Goal: Check status: Check status

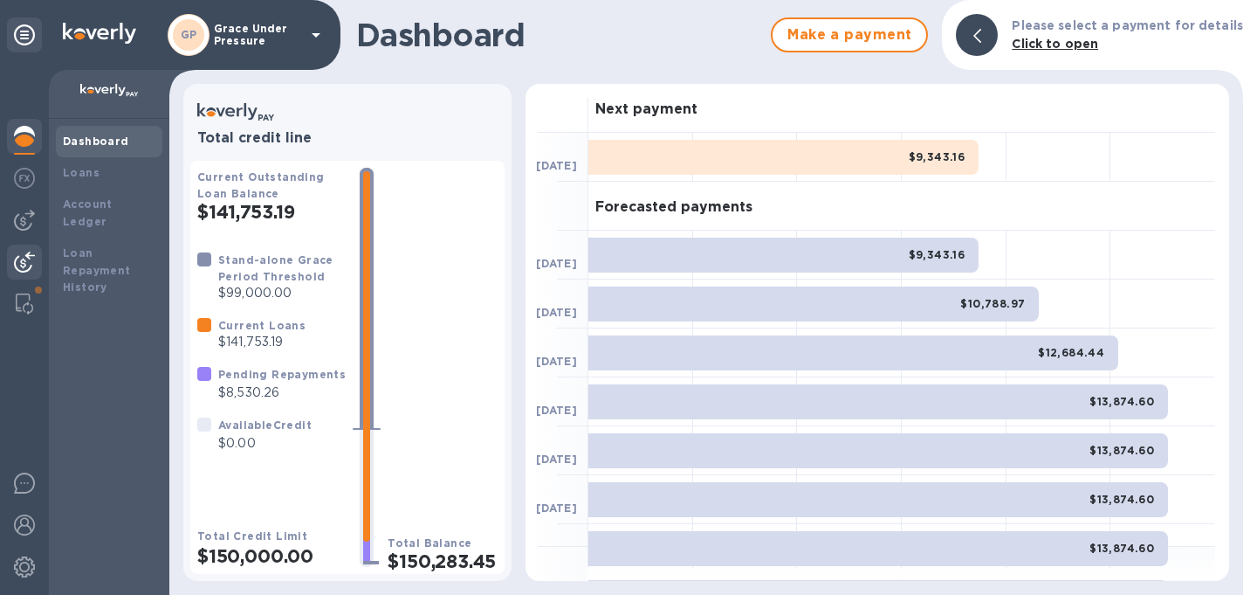
click at [15, 258] on img at bounding box center [24, 261] width 21 height 21
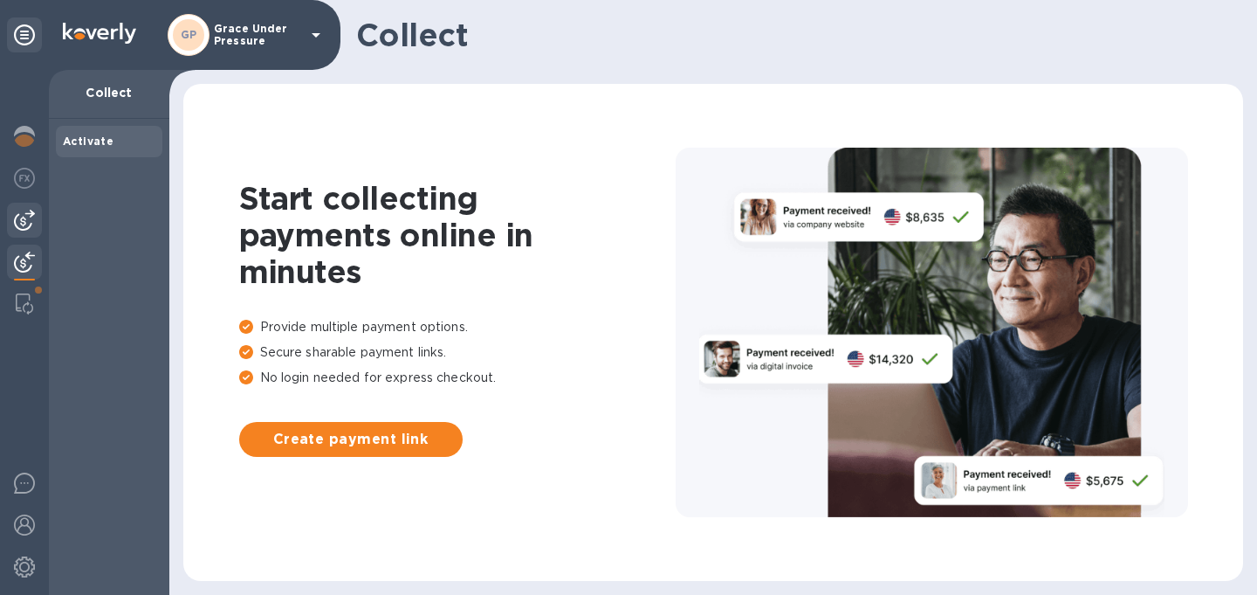
click at [22, 219] on img at bounding box center [24, 220] width 21 height 21
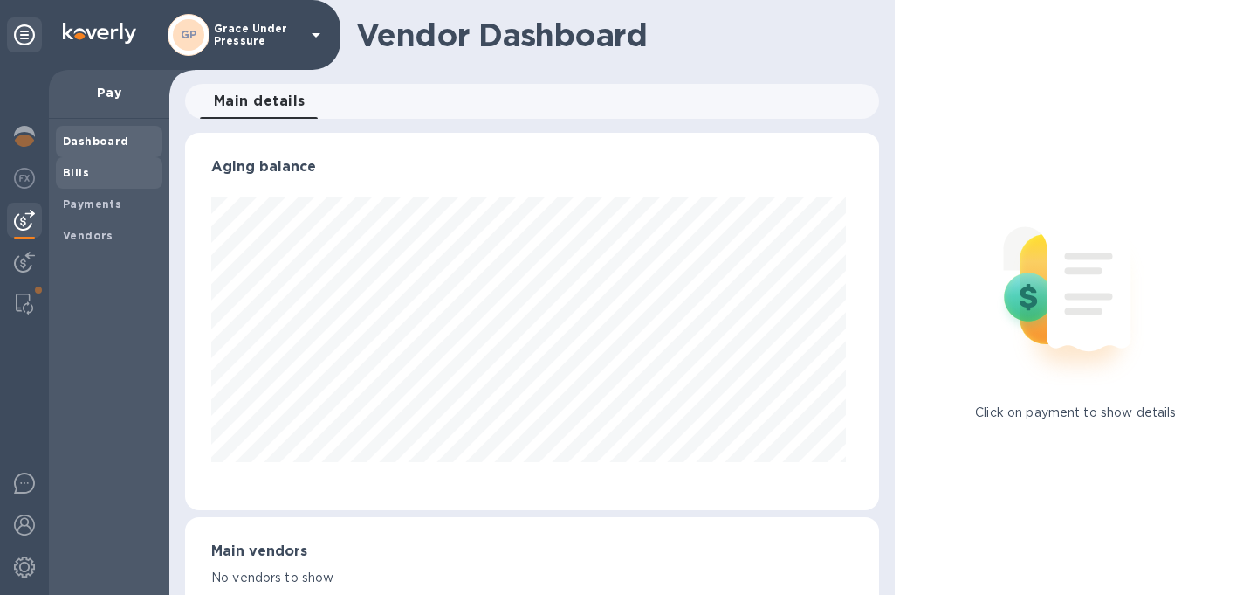
scroll to position [377, 687]
click at [74, 171] on b "Bills" at bounding box center [76, 172] width 26 height 13
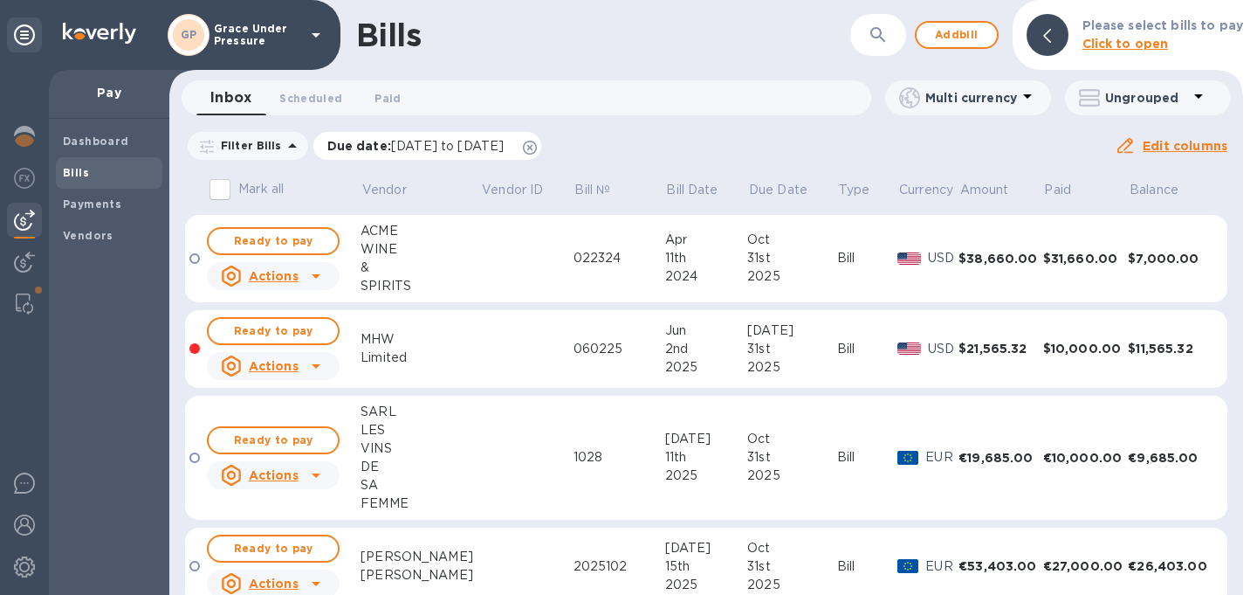
click at [537, 154] on icon at bounding box center [530, 148] width 14 height 14
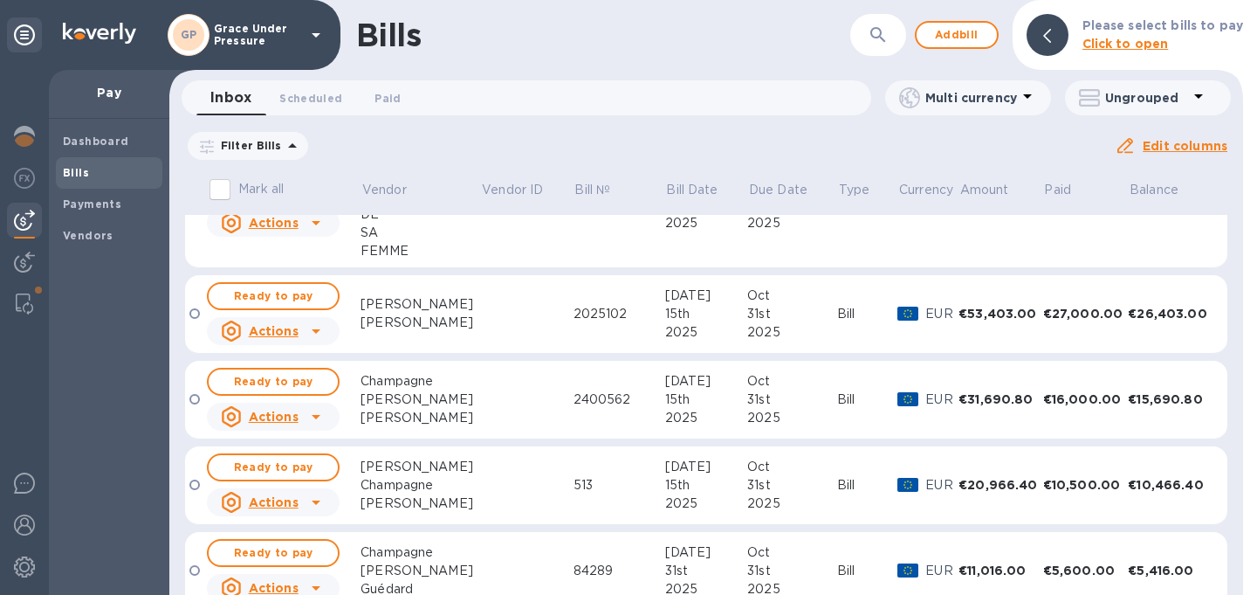
scroll to position [340, 0]
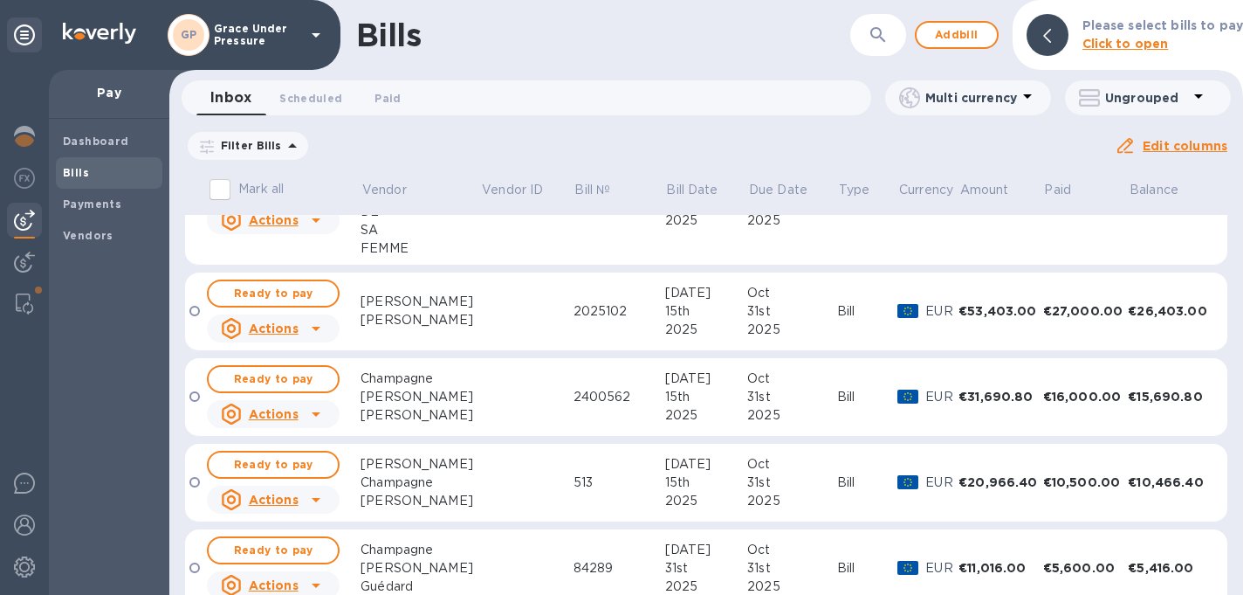
click at [486, 386] on td at bounding box center [526, 397] width 93 height 79
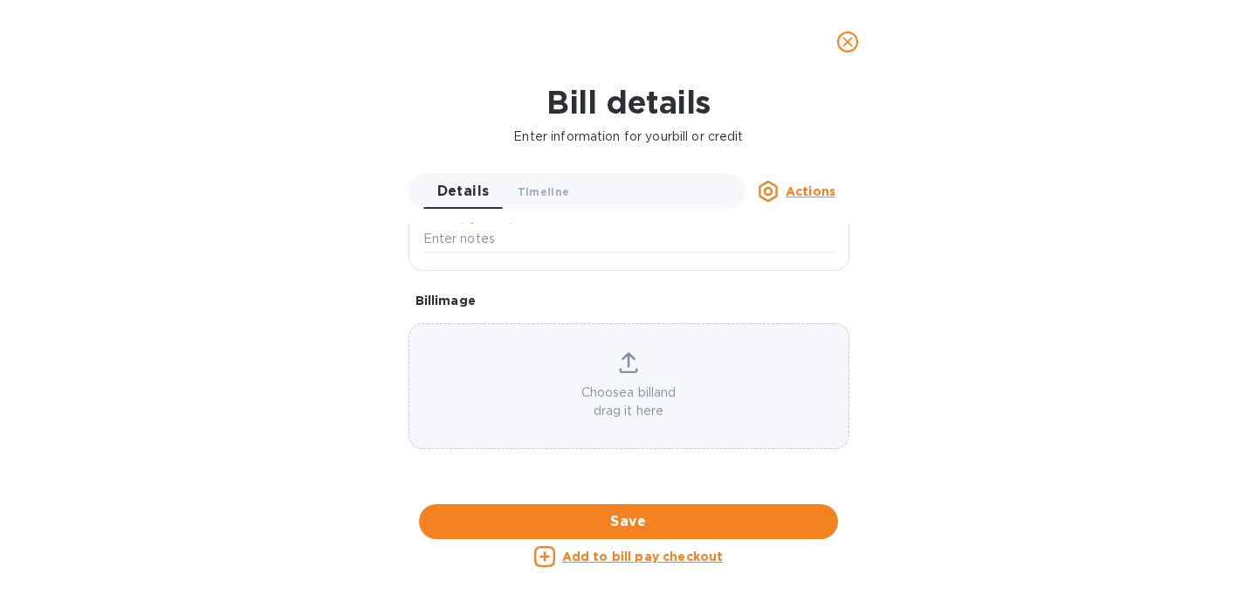
scroll to position [938, 0]
click at [486, 491] on div at bounding box center [629, 504] width 441 height 27
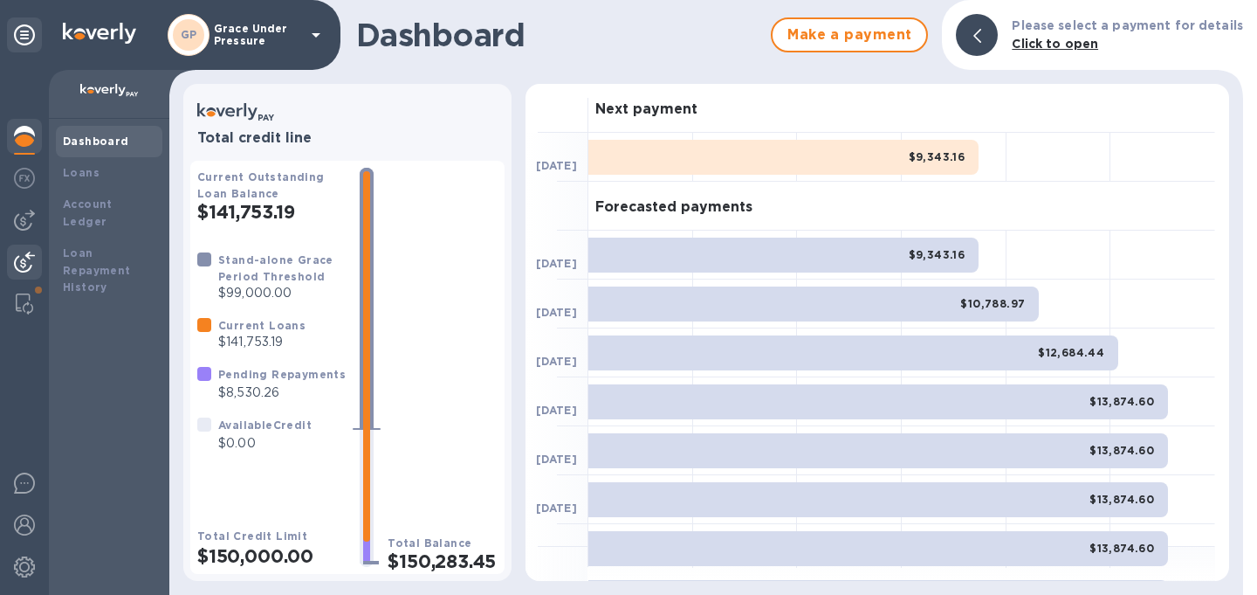
click at [18, 257] on img at bounding box center [24, 261] width 21 height 21
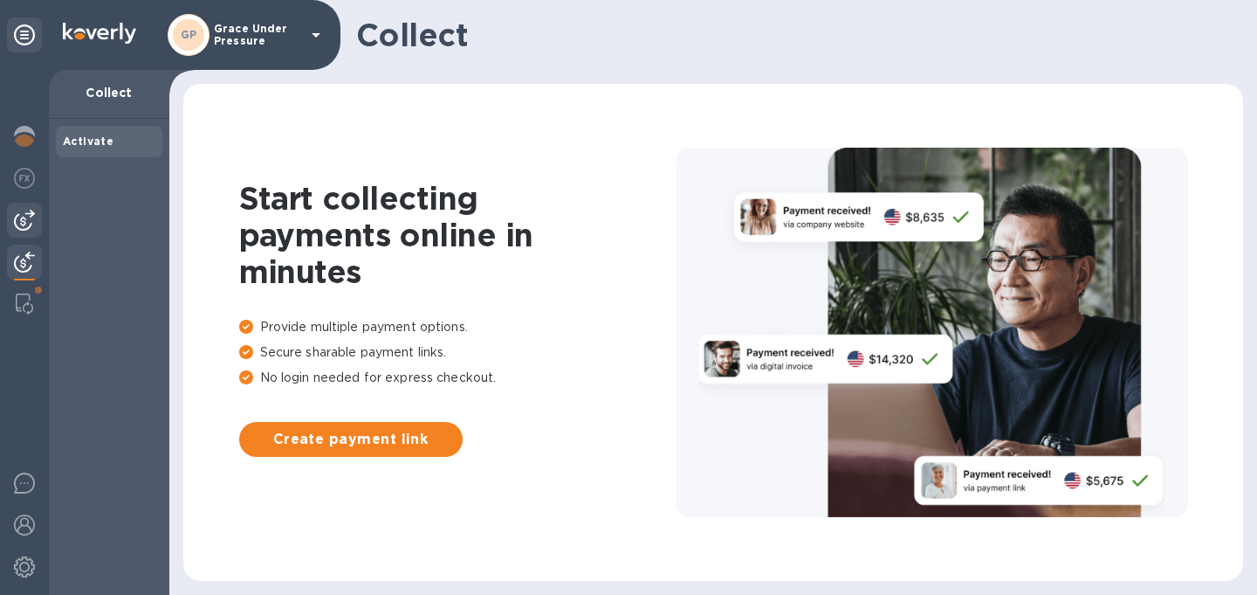
click at [23, 226] on img at bounding box center [24, 220] width 21 height 21
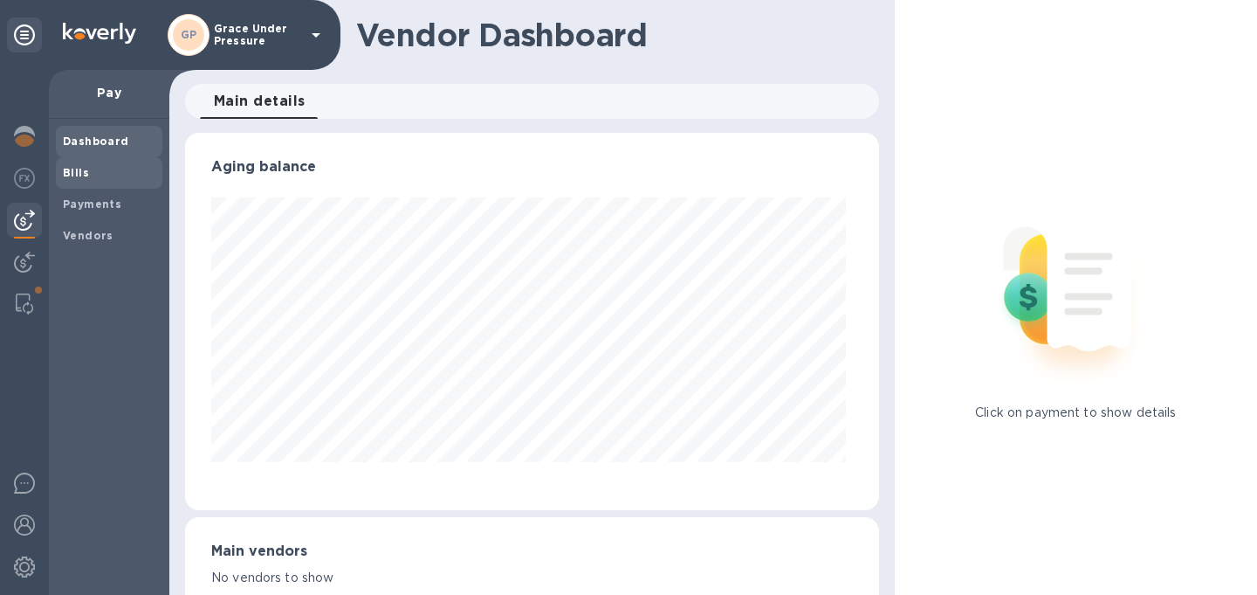
scroll to position [377, 687]
click at [77, 170] on b "Bills" at bounding box center [76, 172] width 26 height 13
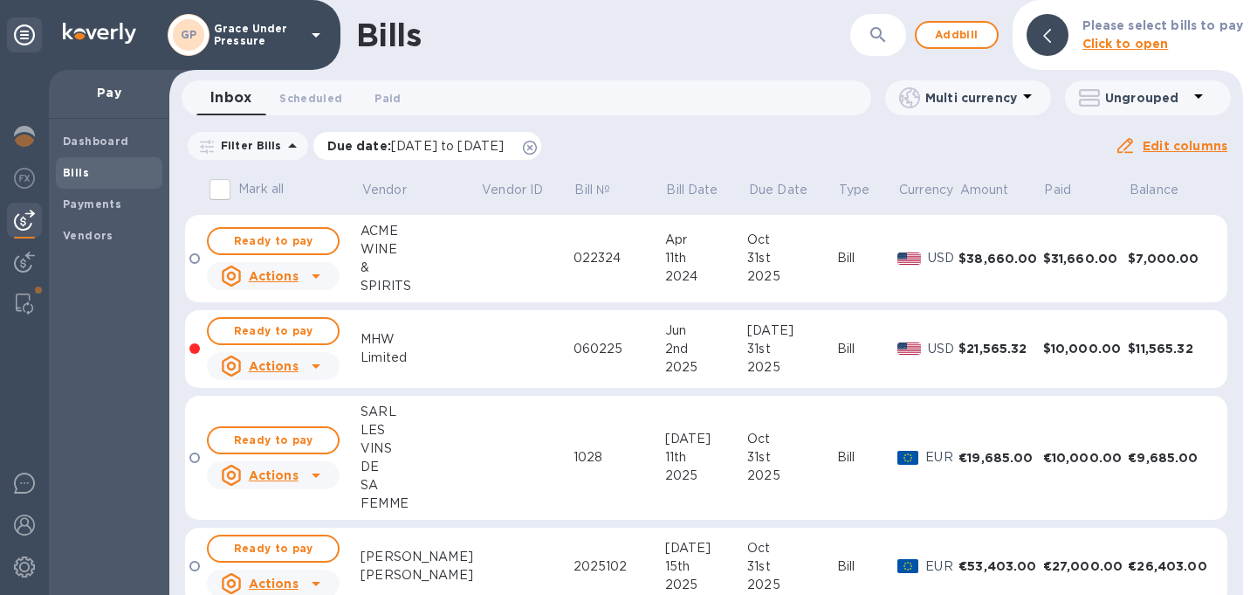
click at [537, 151] on icon at bounding box center [530, 148] width 14 height 14
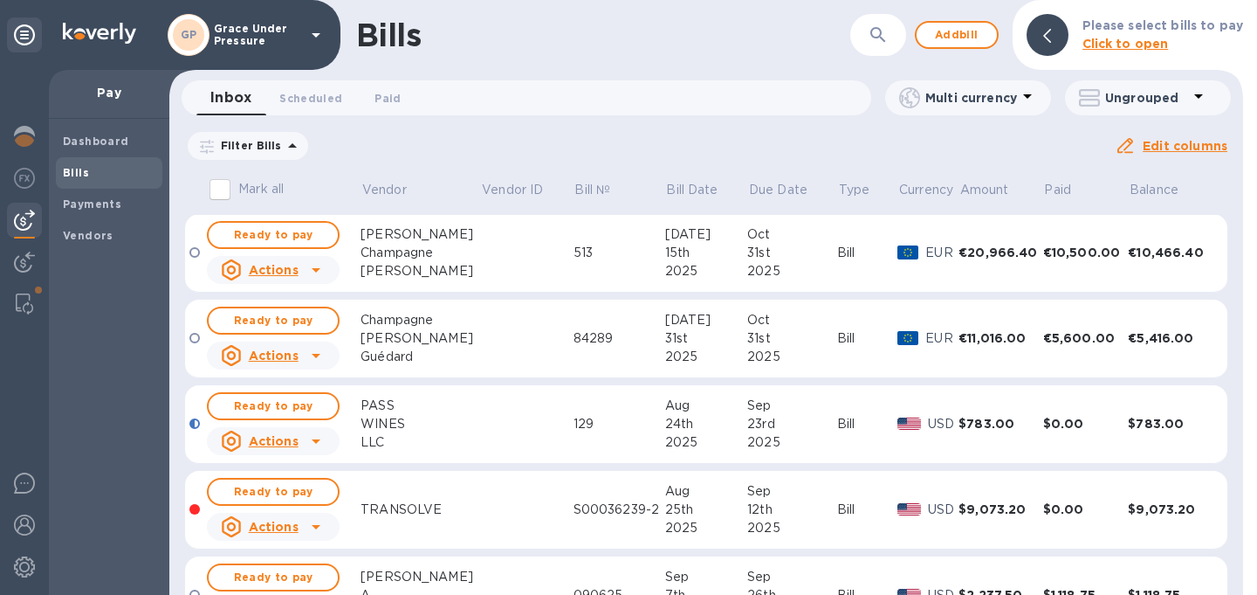
scroll to position [571, 0]
click at [480, 345] on td at bounding box center [526, 338] width 93 height 79
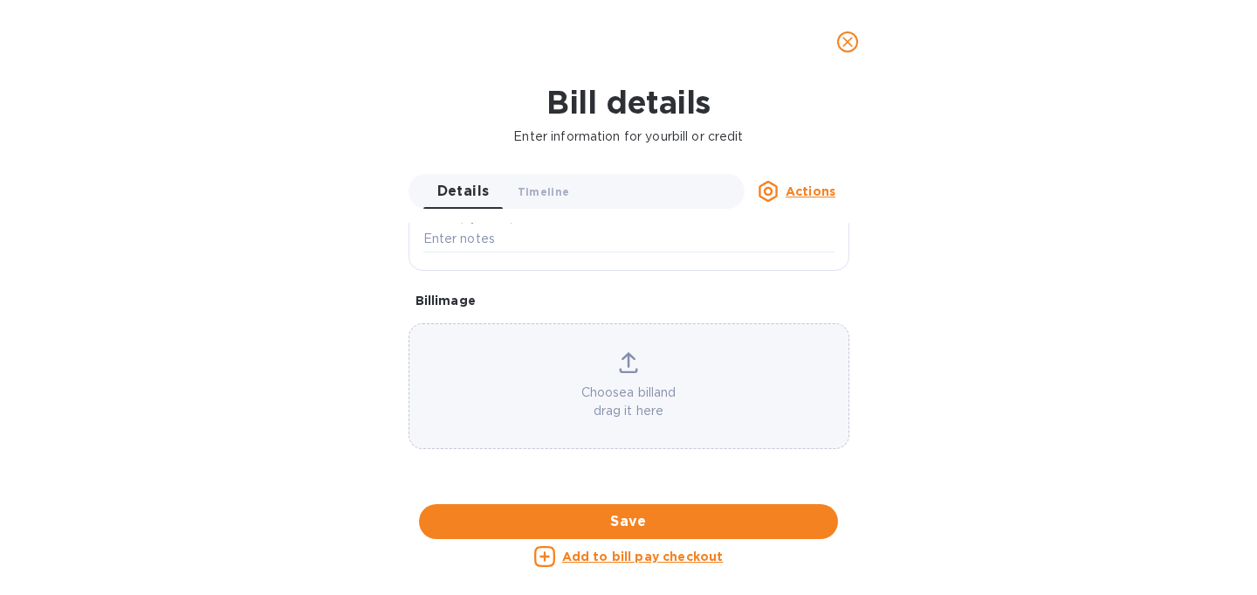
scroll to position [1123, 0]
click at [850, 50] on icon "close" at bounding box center [847, 41] width 17 height 17
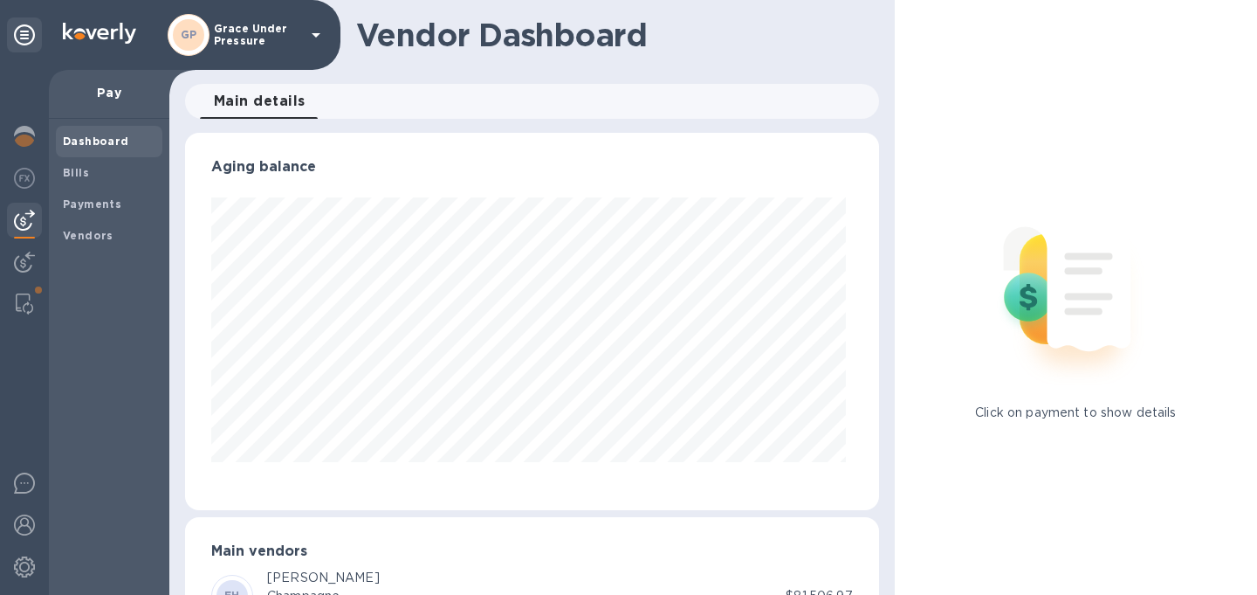
scroll to position [508, 0]
click at [81, 167] on b "Bills" at bounding box center [76, 172] width 26 height 13
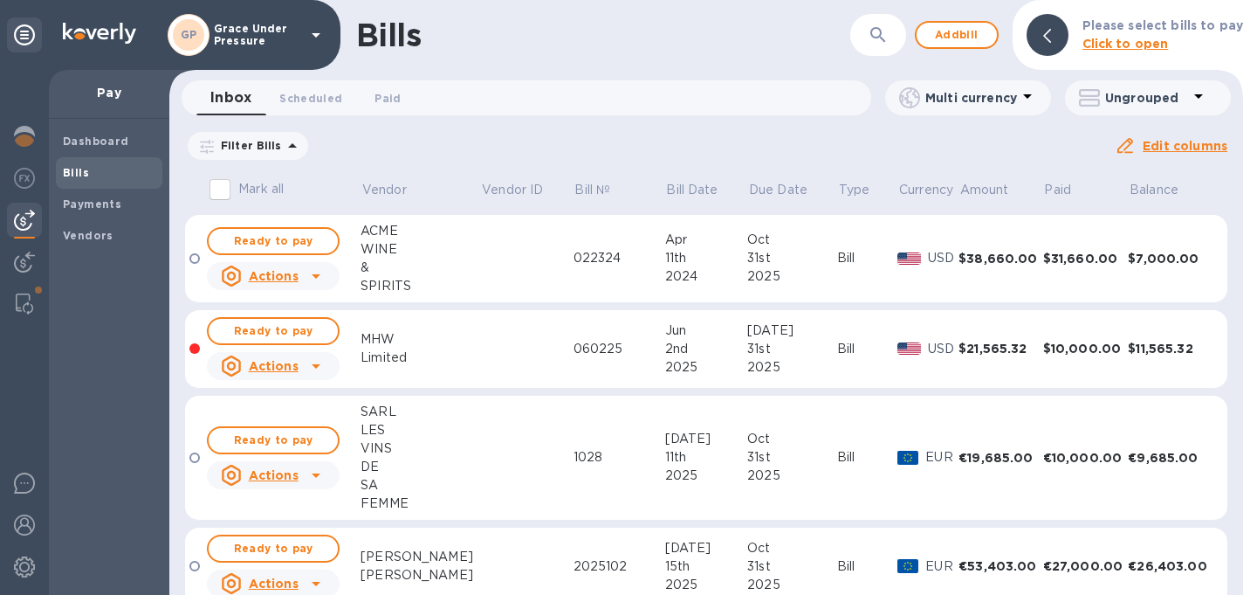
click at [0, 0] on icon at bounding box center [0, 0] width 0 height 0
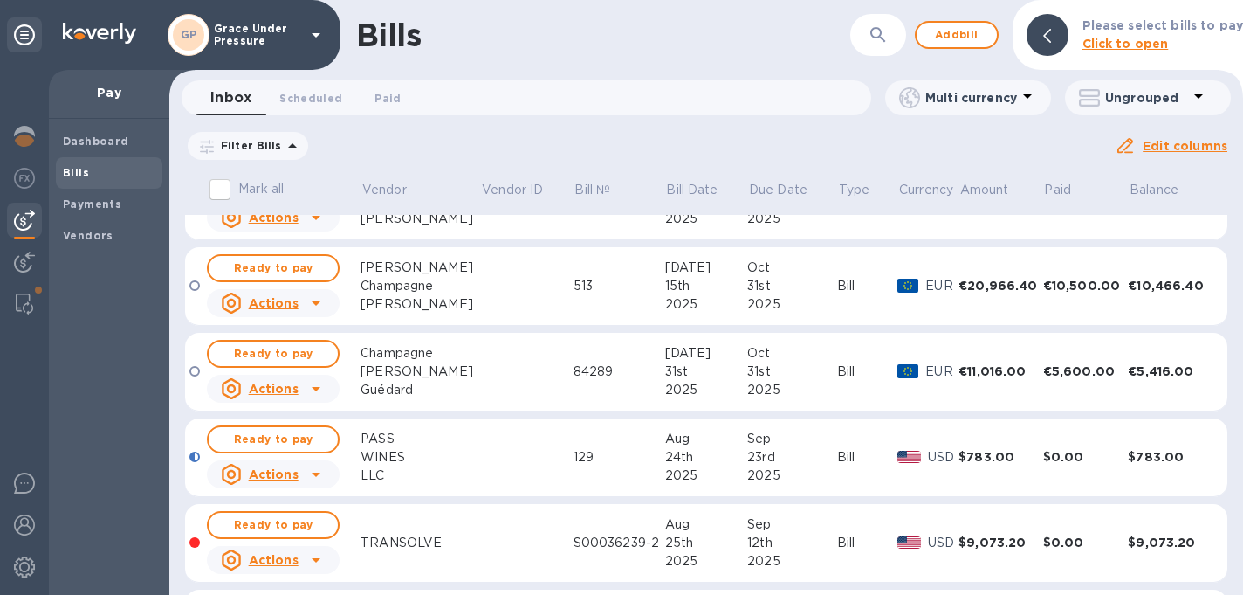
scroll to position [527, 0]
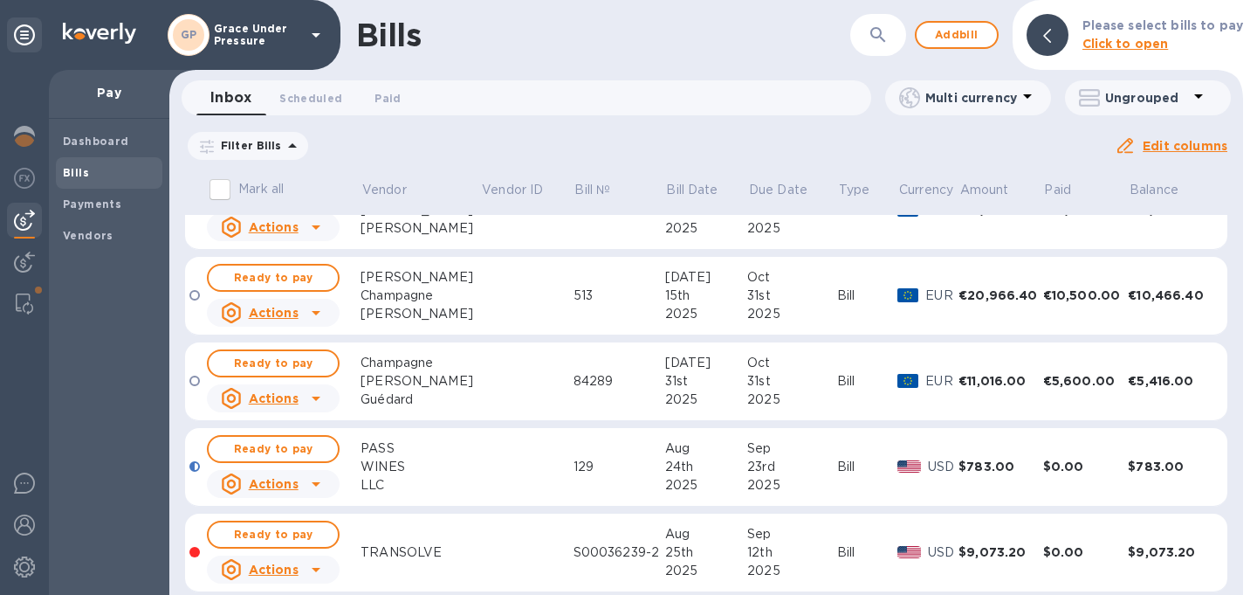
click at [498, 301] on td at bounding box center [526, 296] width 93 height 79
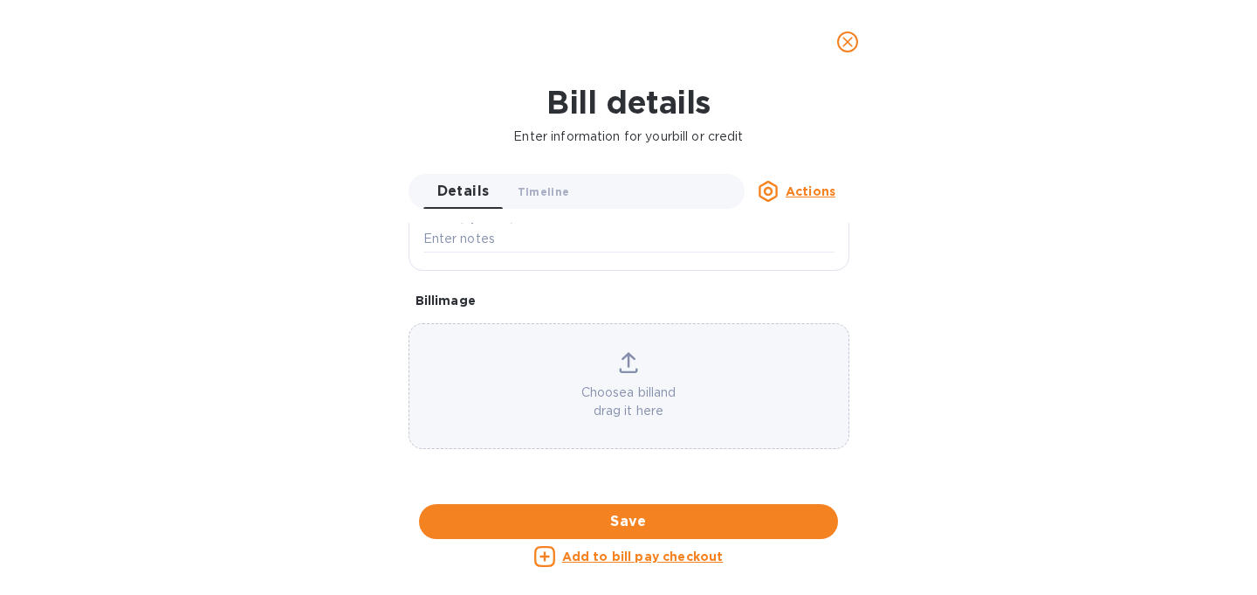
scroll to position [930, 0]
click at [598, 491] on div at bounding box center [629, 504] width 441 height 27
click at [843, 39] on icon "close" at bounding box center [847, 42] width 10 height 10
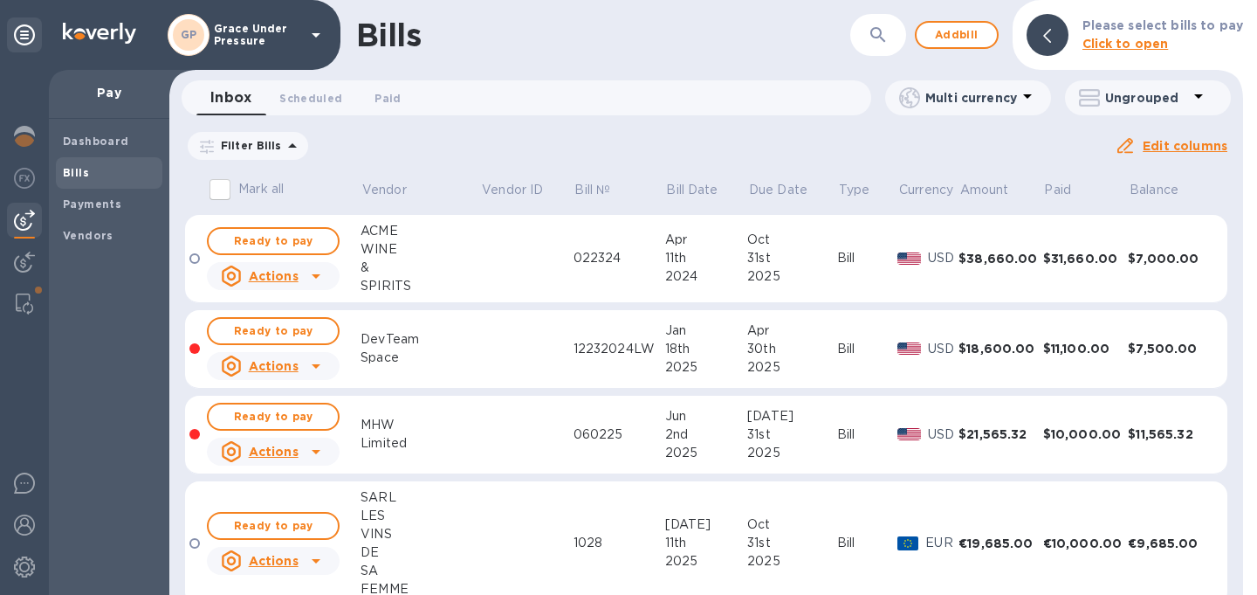
scroll to position [4, 0]
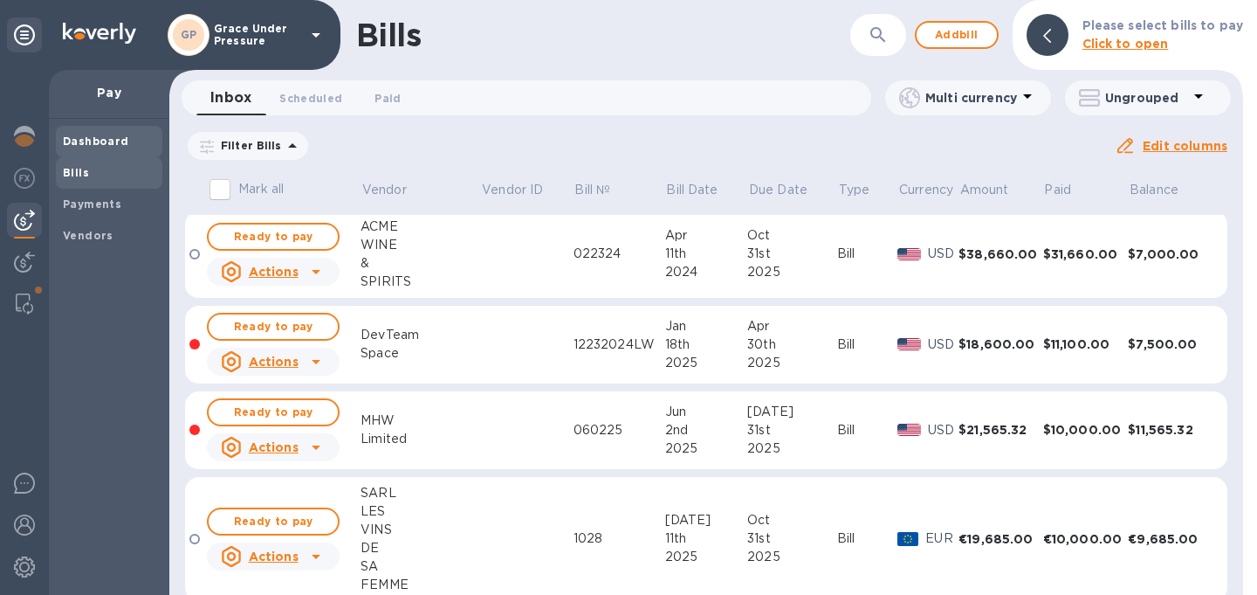
click at [86, 144] on b "Dashboard" at bounding box center [96, 140] width 66 height 13
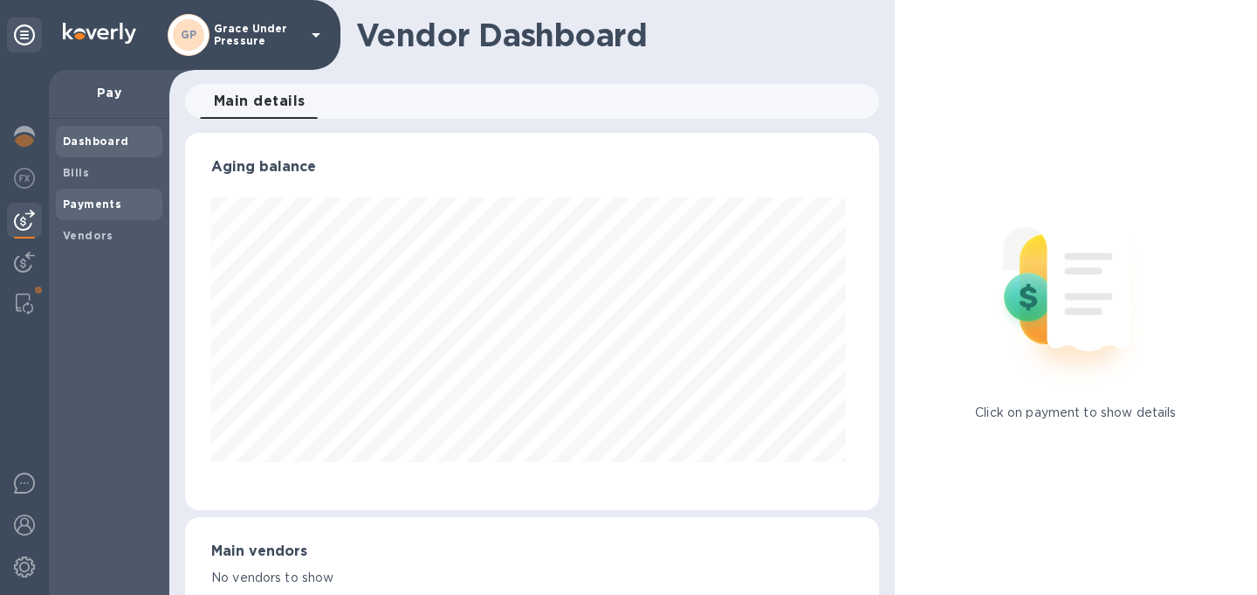
scroll to position [377, 687]
click at [73, 173] on b "Bills" at bounding box center [76, 172] width 26 height 13
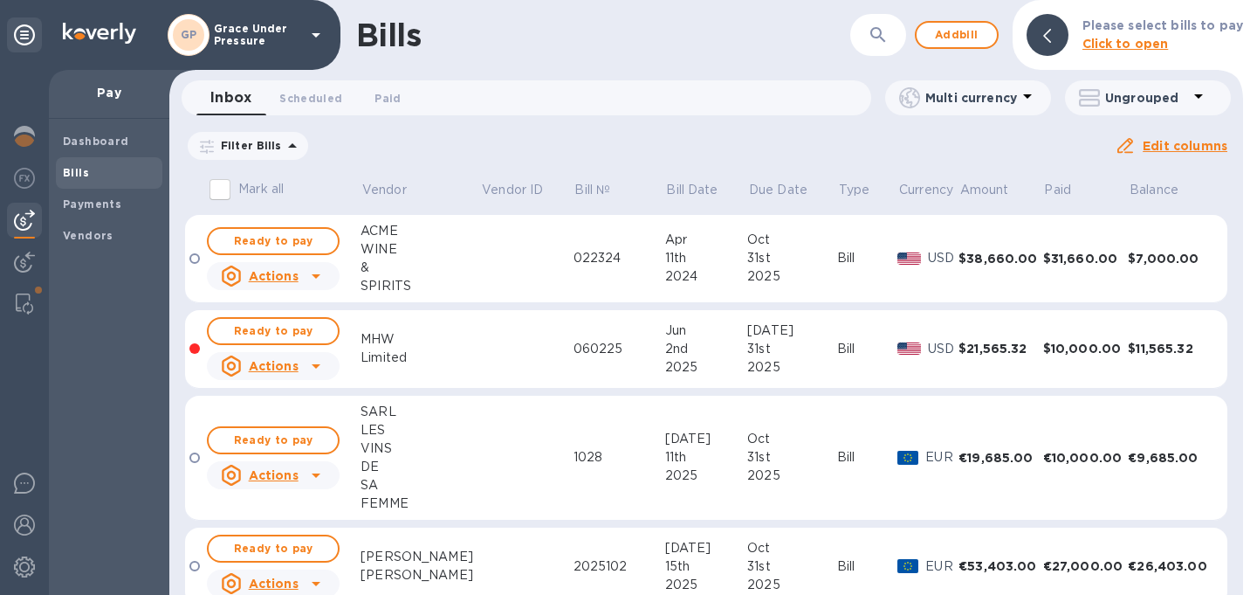
click at [0, 0] on icon at bounding box center [0, 0] width 0 height 0
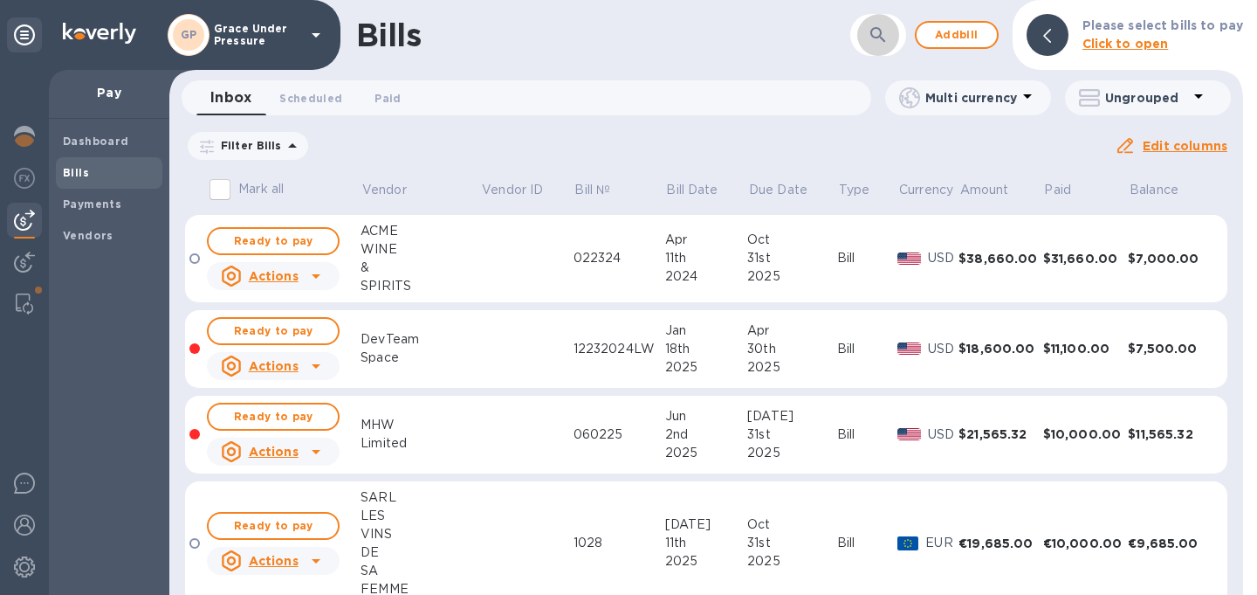
click at [883, 37] on icon "button" at bounding box center [877, 34] width 15 height 15
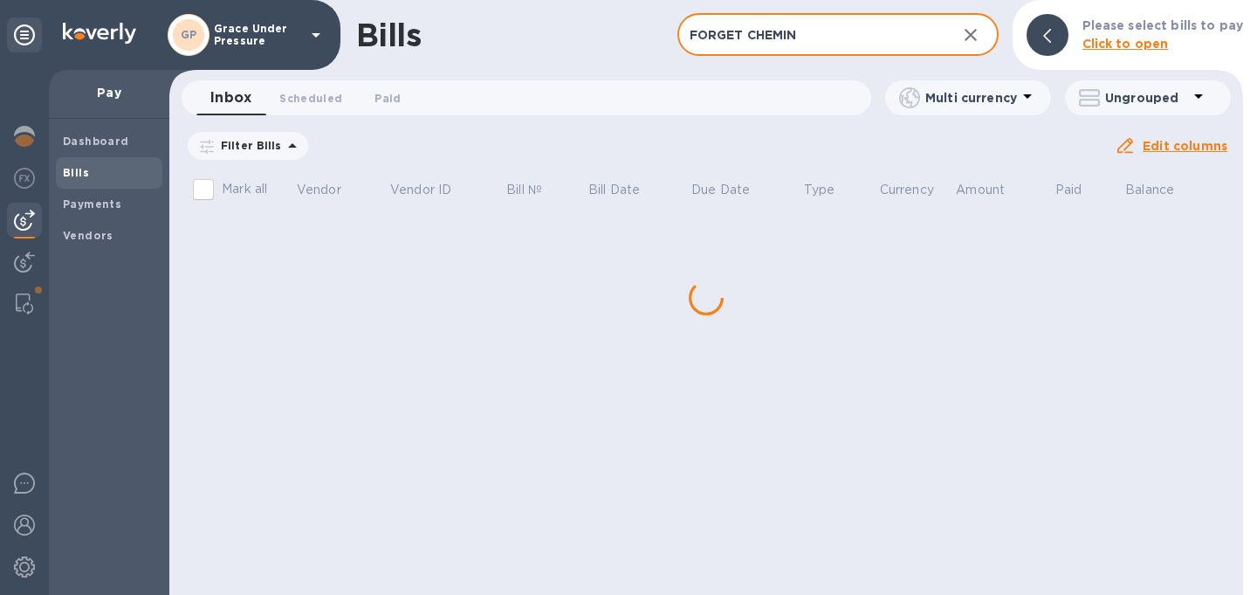
type input "FORGET CHEMIN"
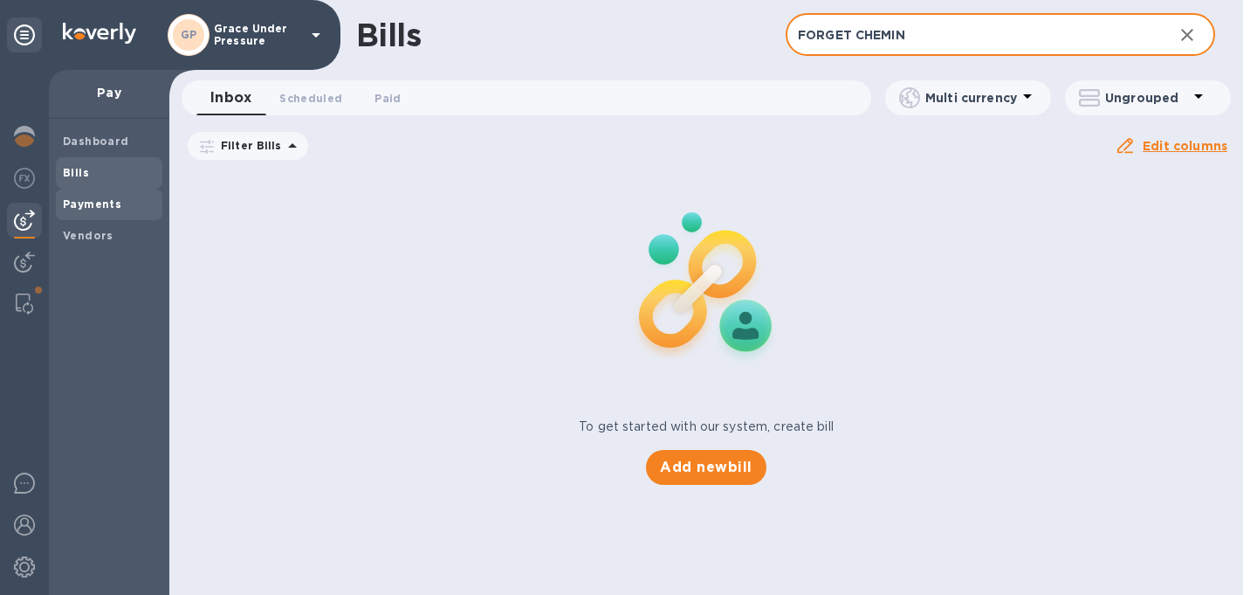
click at [86, 206] on b "Payments" at bounding box center [92, 203] width 58 height 13
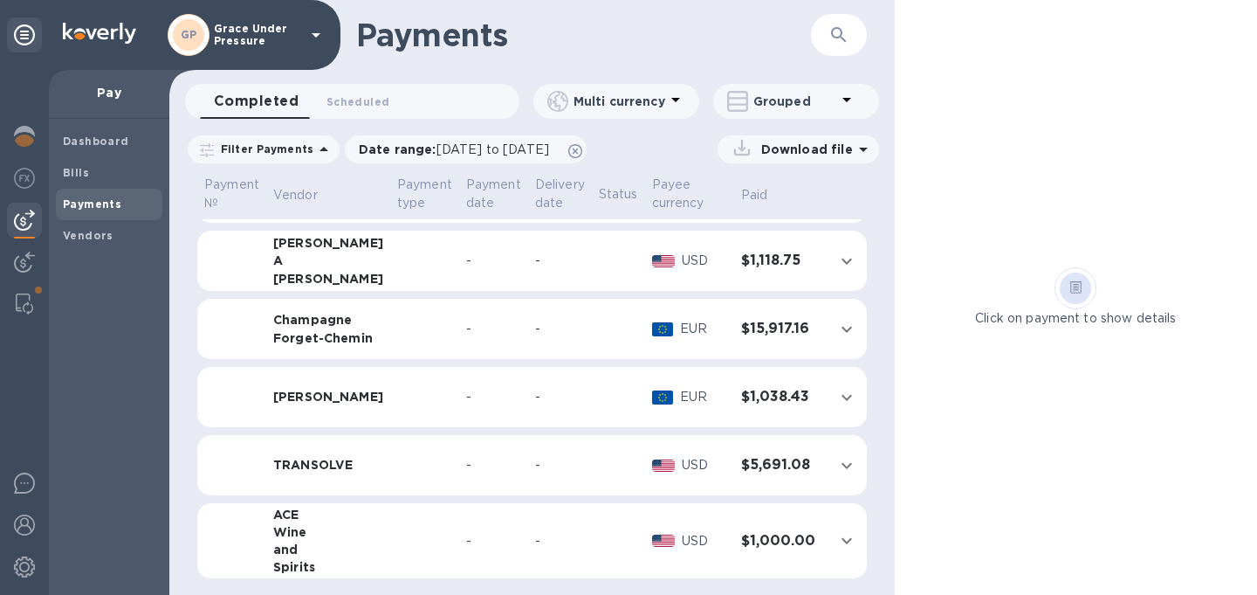
scroll to position [264, 0]
click at [431, 337] on td at bounding box center [424, 329] width 69 height 61
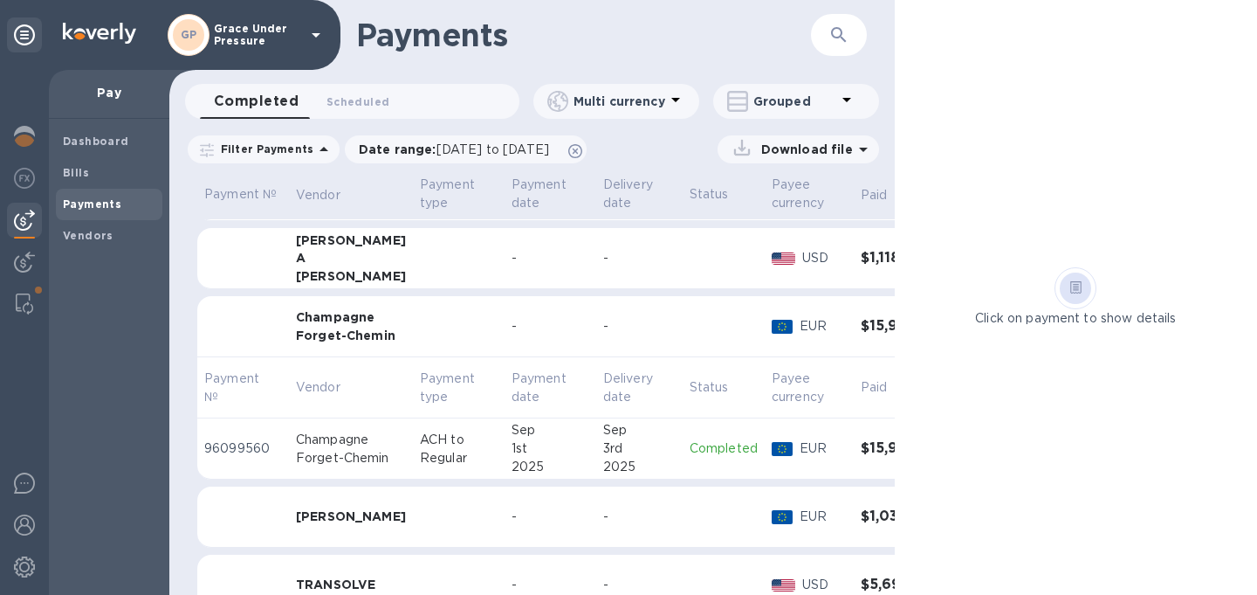
click at [520, 436] on div "Sep" at bounding box center [551, 430] width 78 height 18
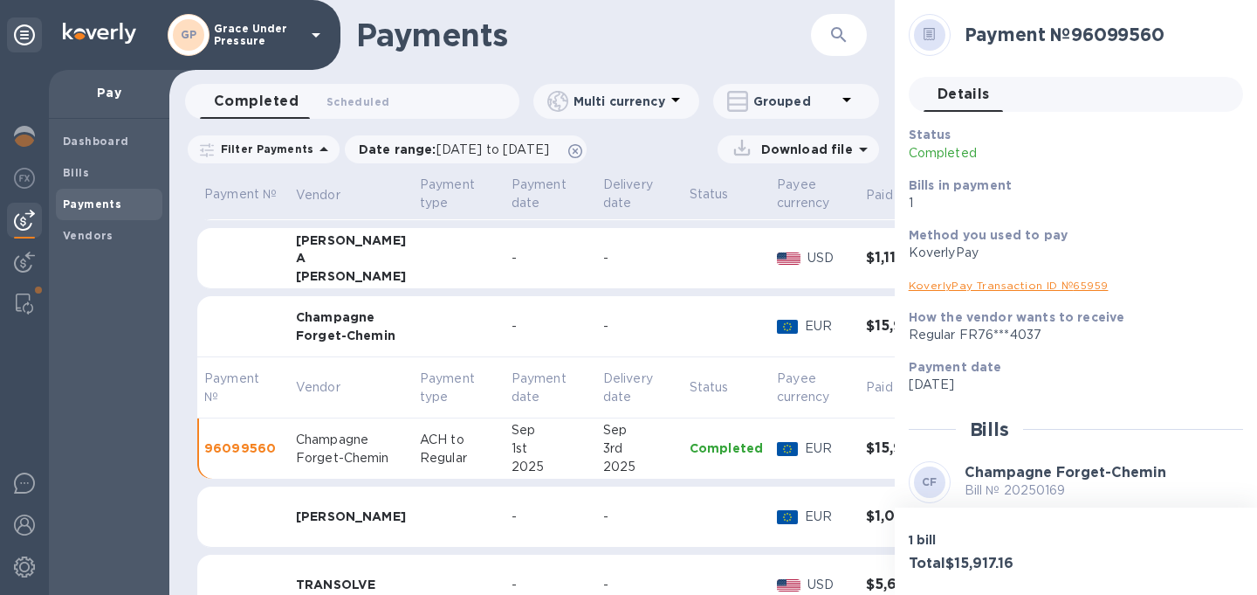
click at [744, 40] on h1 "Payments" at bounding box center [583, 35] width 455 height 37
click at [890, 45] on div "Payments ​" at bounding box center [531, 35] width 725 height 70
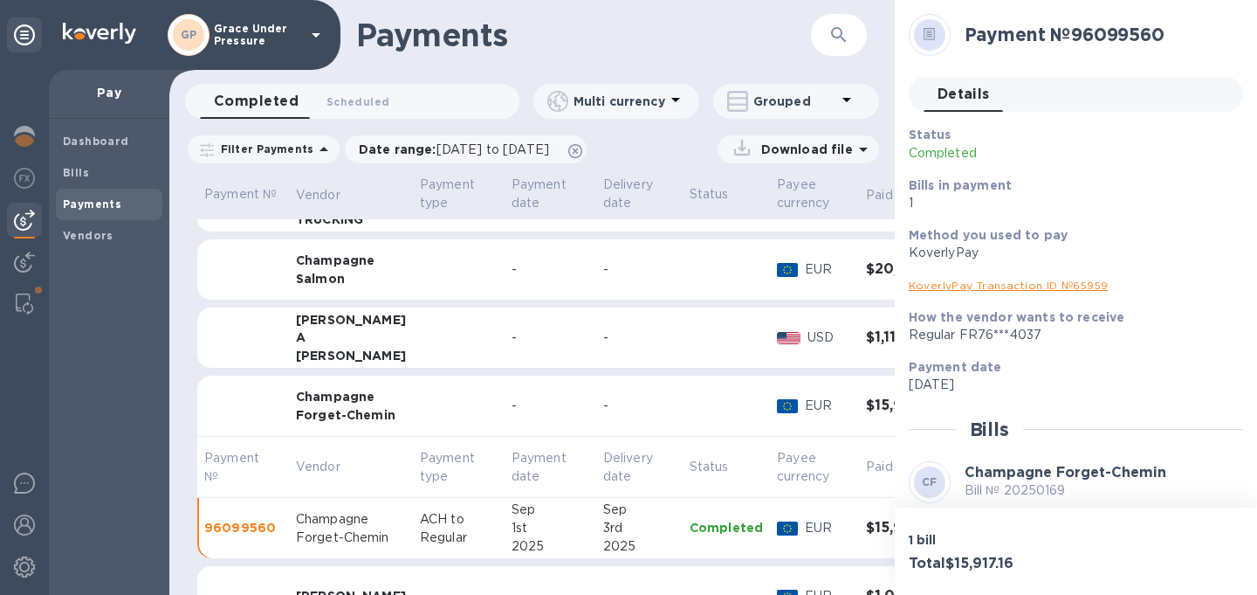
scroll to position [187, 0]
